Goal: Information Seeking & Learning: Learn about a topic

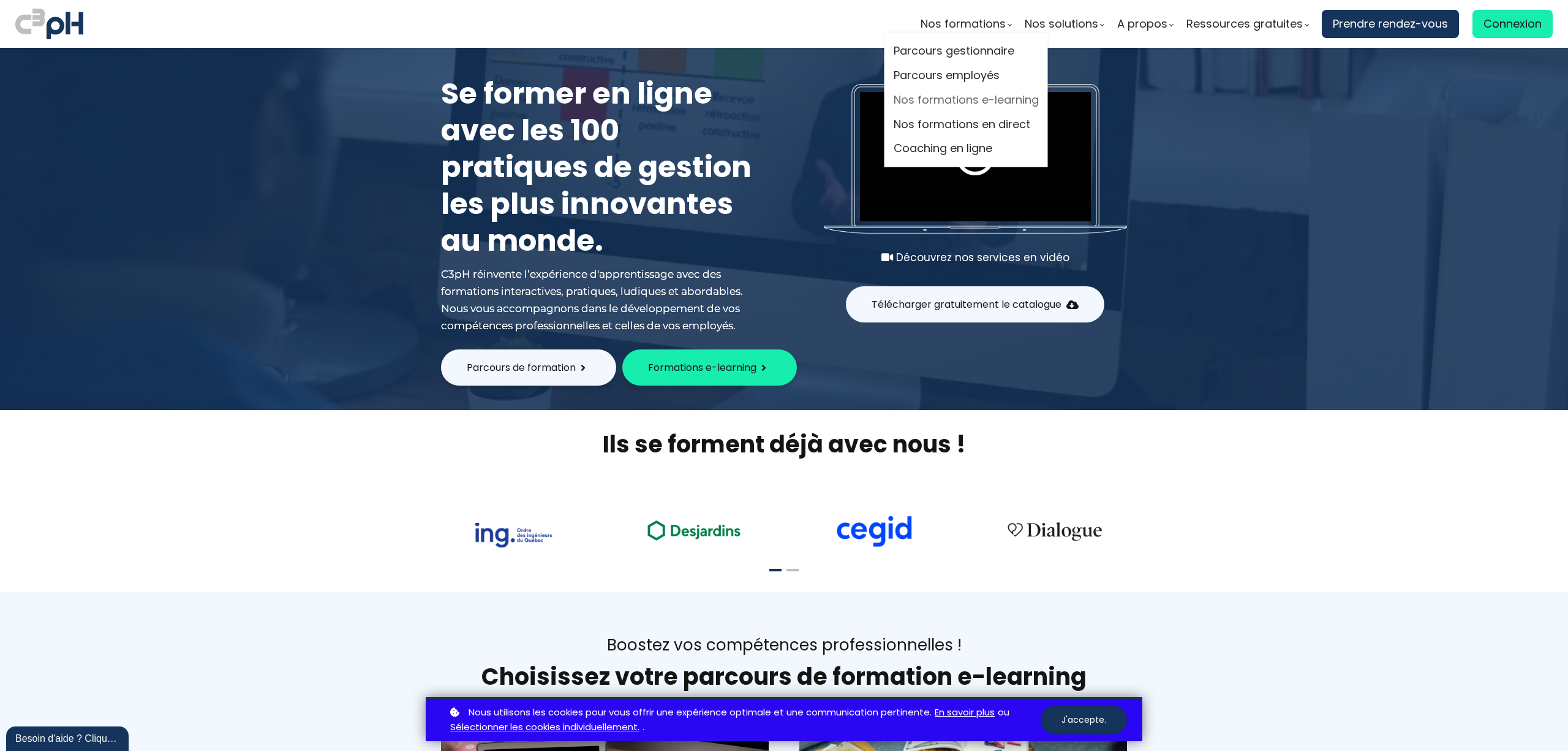
click at [940, 95] on link "Nos formations e-learning" at bounding box center [966, 99] width 145 height 18
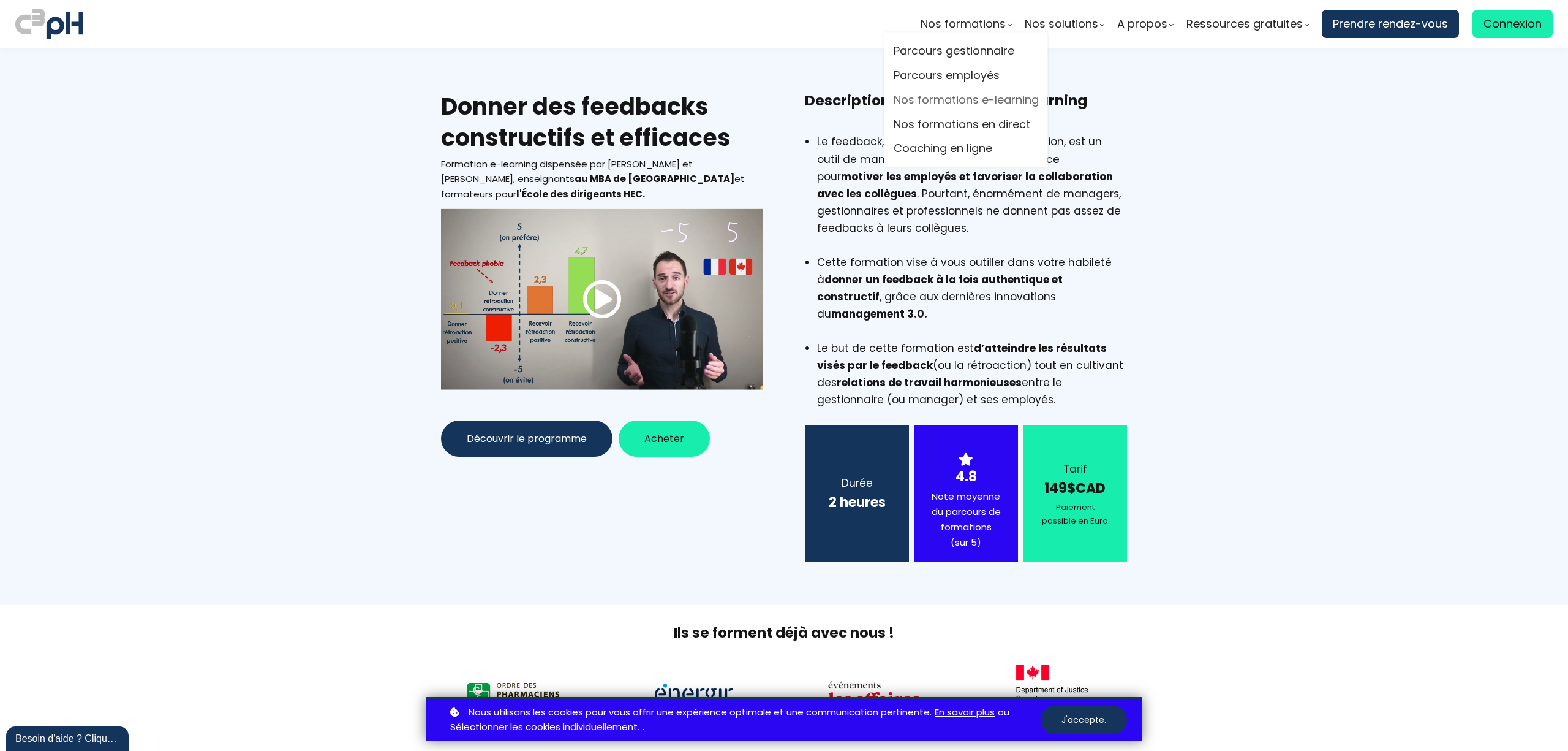
click at [939, 101] on link "Nos formations e-learning" at bounding box center [966, 99] width 145 height 18
